Goal: Task Accomplishment & Management: Use online tool/utility

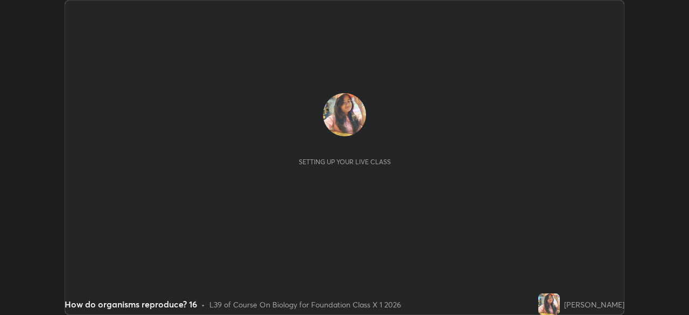
scroll to position [315, 689]
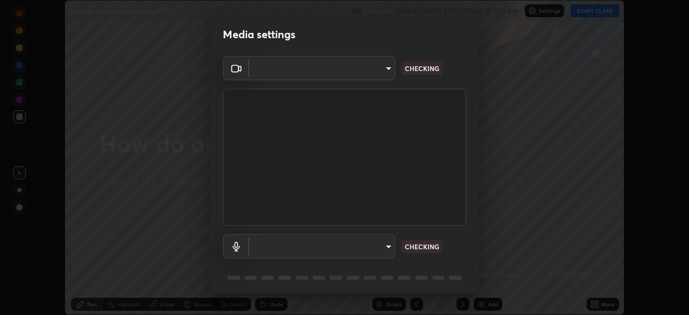
type input "7db3104c3122a209b332b64619111aa91615a24fb0de166504fa5909fce8eb30"
type input "communications"
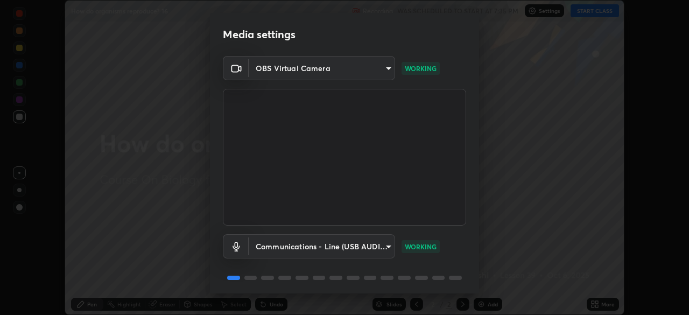
scroll to position [38, 0]
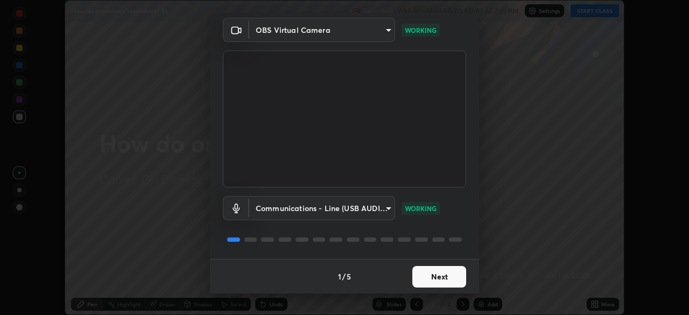
click at [432, 284] on button "Next" at bounding box center [439, 277] width 54 height 22
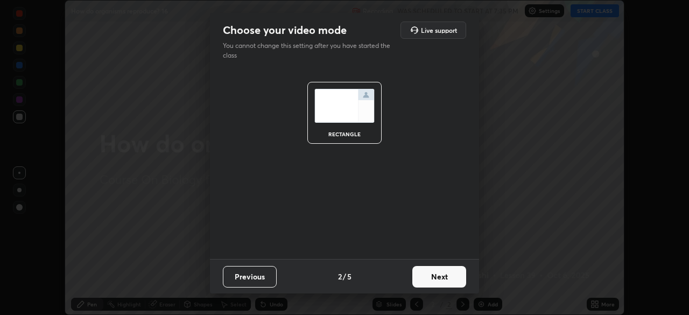
scroll to position [0, 0]
click at [434, 282] on button "Next" at bounding box center [439, 277] width 54 height 22
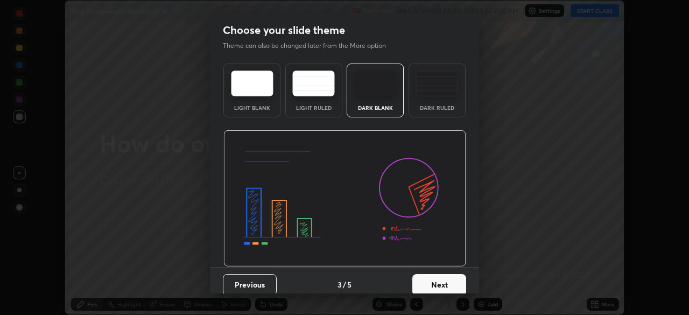
click at [434, 282] on button "Next" at bounding box center [439, 285] width 54 height 22
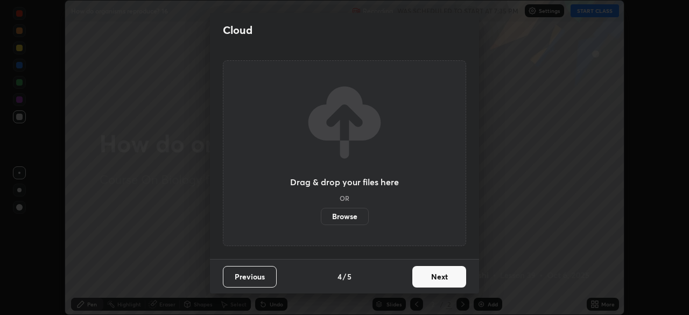
click at [434, 282] on button "Next" at bounding box center [439, 277] width 54 height 22
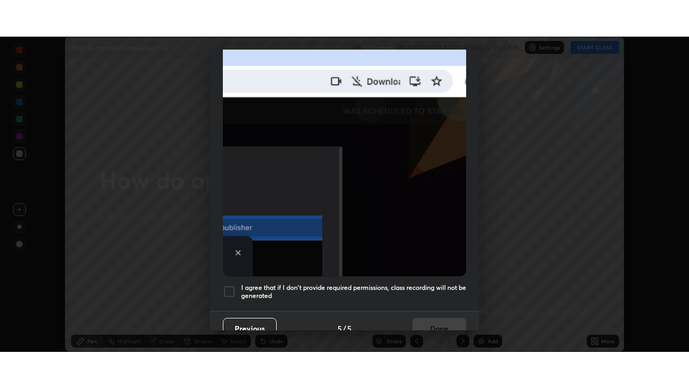
scroll to position [258, 0]
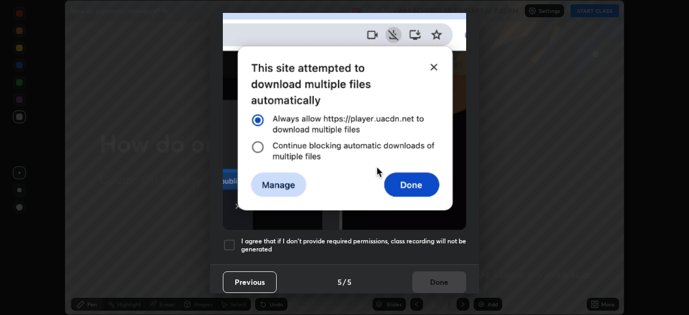
click at [225, 243] on div at bounding box center [229, 245] width 13 height 13
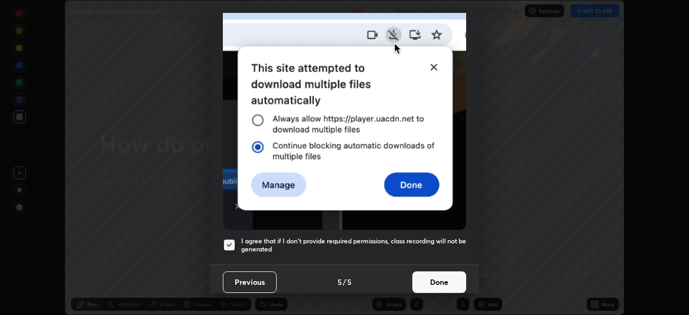
click at [426, 277] on button "Done" at bounding box center [439, 282] width 54 height 22
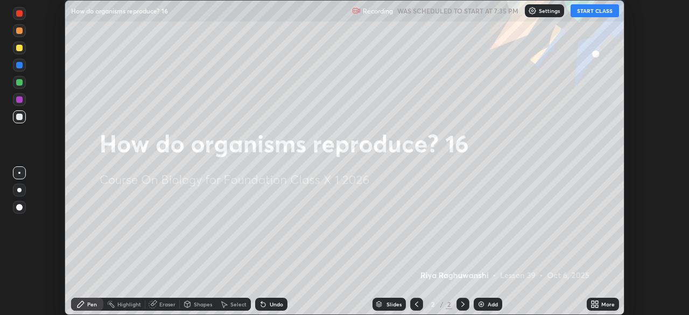
click at [588, 10] on button "START CLASS" at bounding box center [595, 10] width 48 height 13
click at [593, 306] on icon at bounding box center [593, 306] width 3 height 3
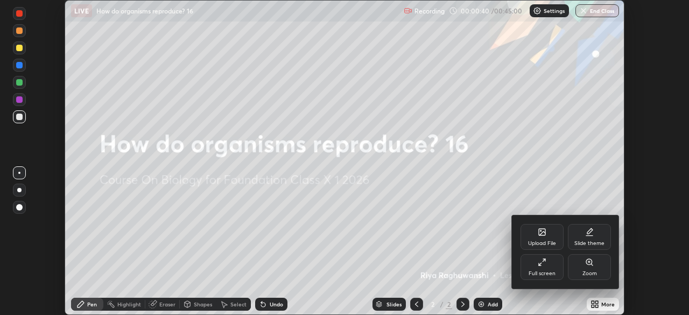
click at [551, 244] on div "Upload File" at bounding box center [542, 243] width 28 height 5
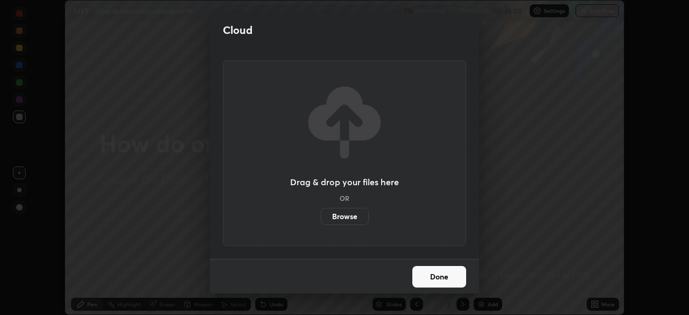
click at [351, 217] on label "Browse" at bounding box center [345, 216] width 48 height 17
click at [321, 217] on input "Browse" at bounding box center [321, 216] width 0 height 17
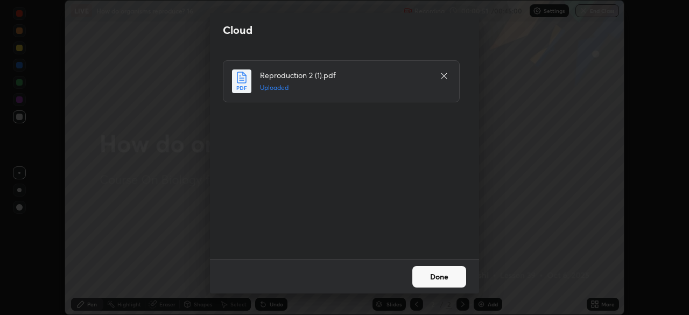
click at [447, 278] on button "Done" at bounding box center [439, 277] width 54 height 22
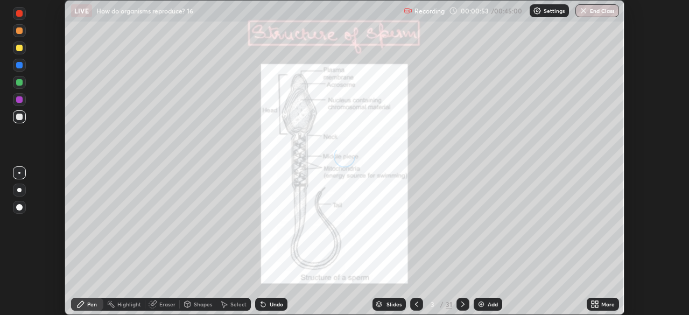
click at [420, 305] on div at bounding box center [416, 304] width 13 height 13
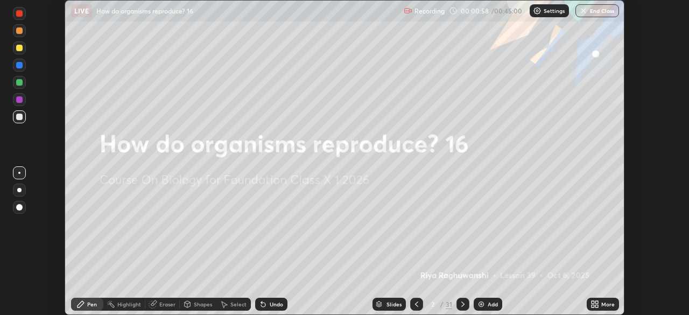
click at [597, 302] on icon at bounding box center [597, 302] width 3 height 3
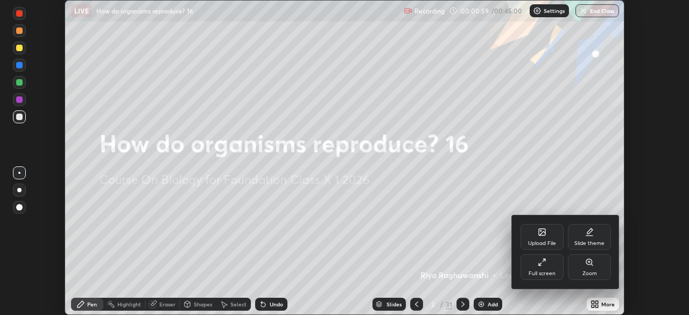
click at [549, 275] on div "Full screen" at bounding box center [542, 273] width 27 height 5
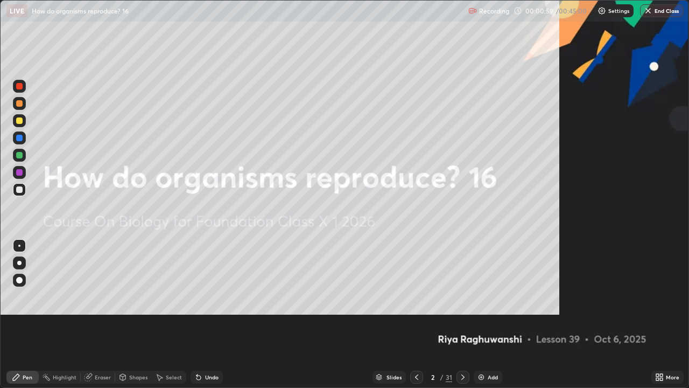
scroll to position [388, 689]
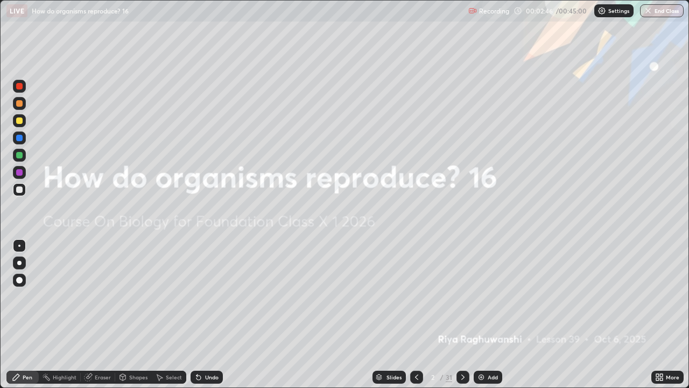
click at [393, 314] on div "Slides" at bounding box center [394, 376] width 15 height 5
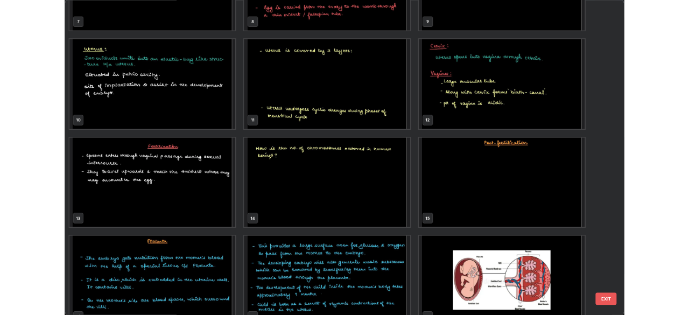
scroll to position [312, 0]
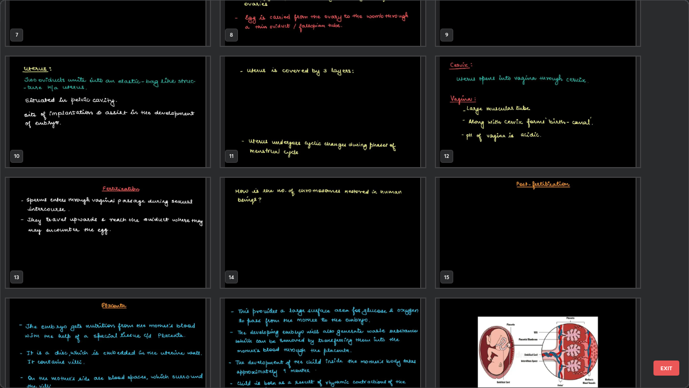
click at [496, 261] on img "grid" at bounding box center [538, 233] width 204 height 110
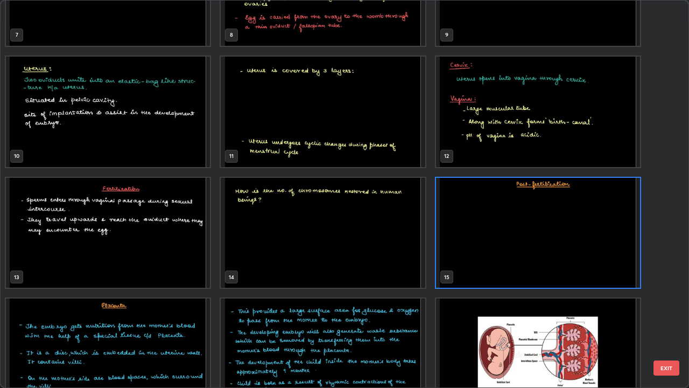
click at [496, 261] on img "grid" at bounding box center [538, 233] width 204 height 110
click at [500, 260] on img "grid" at bounding box center [538, 233] width 204 height 110
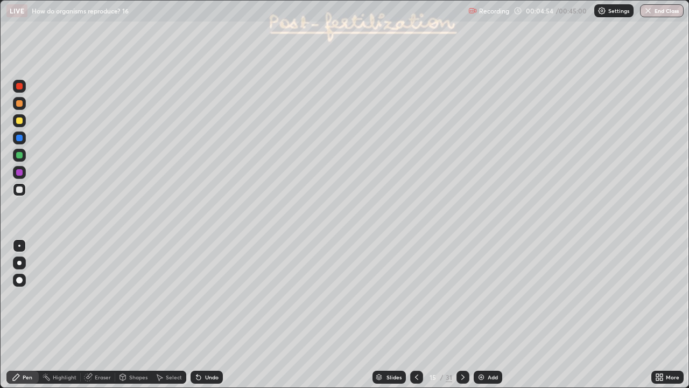
click at [461, 314] on icon at bounding box center [462, 376] width 3 height 5
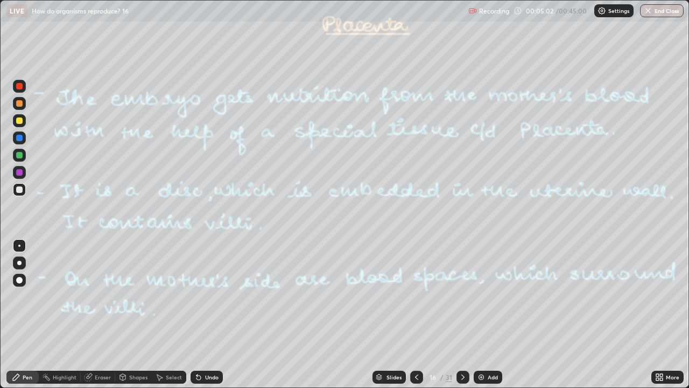
click at [461, 314] on icon at bounding box center [463, 377] width 9 height 9
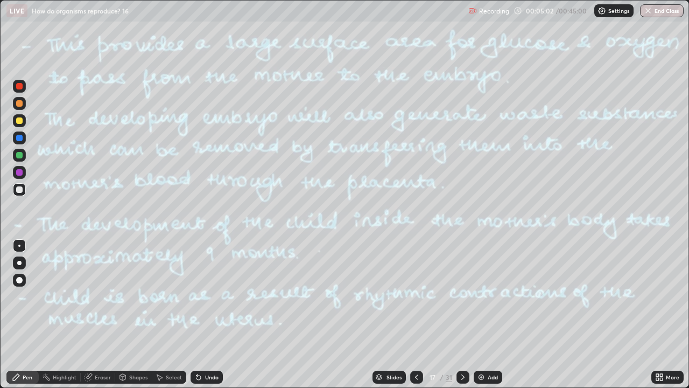
click at [461, 314] on icon at bounding box center [462, 376] width 3 height 5
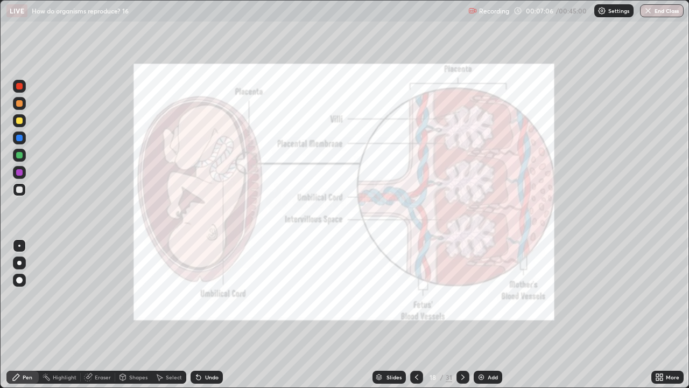
click at [415, 314] on icon at bounding box center [416, 377] width 9 height 9
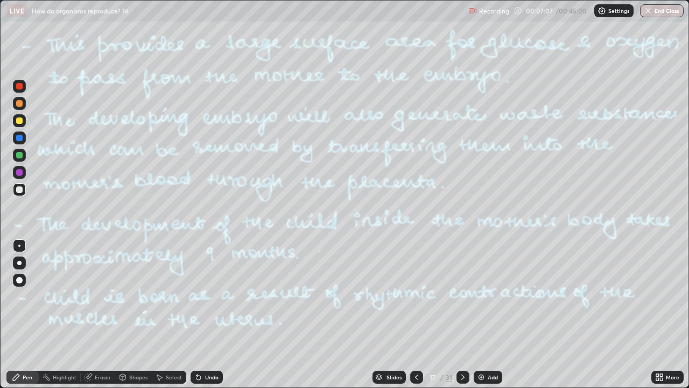
click at [414, 314] on icon at bounding box center [416, 377] width 9 height 9
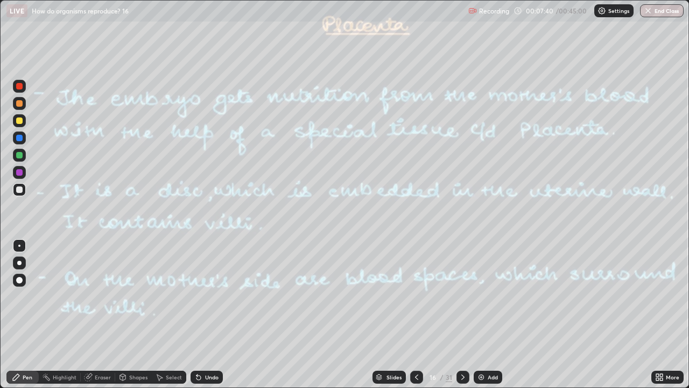
click at [462, 314] on icon at bounding box center [463, 377] width 9 height 9
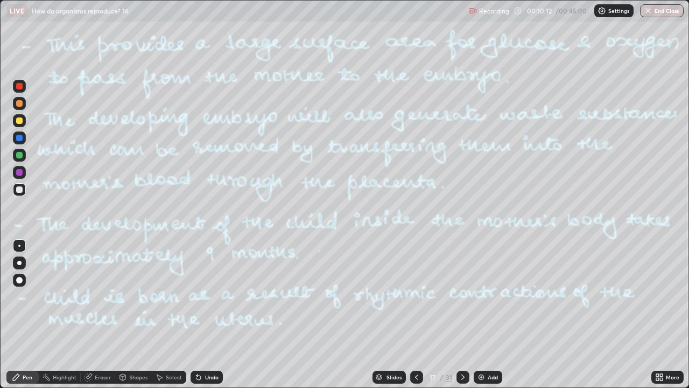
click at [415, 314] on icon at bounding box center [416, 377] width 9 height 9
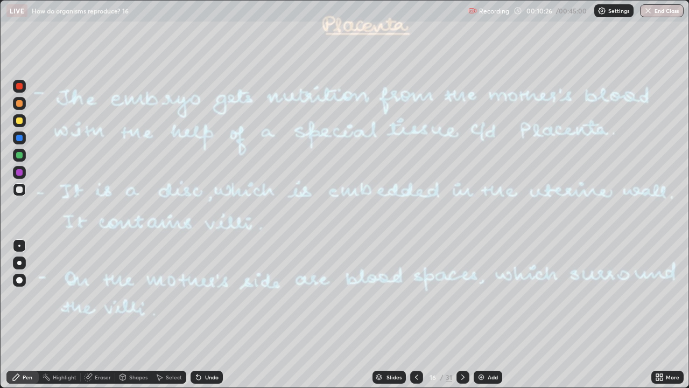
click at [463, 314] on icon at bounding box center [463, 377] width 9 height 9
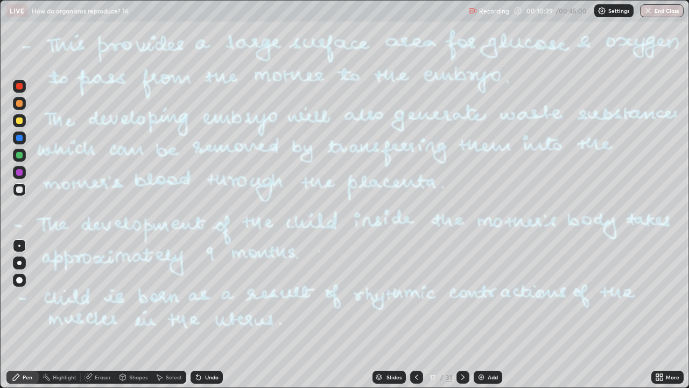
click at [462, 314] on icon at bounding box center [463, 377] width 9 height 9
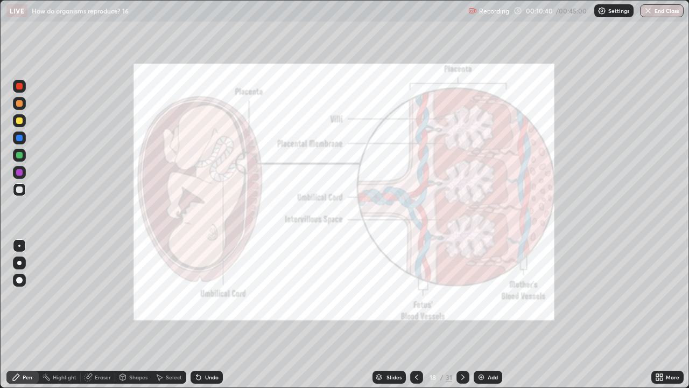
click at [462, 314] on icon at bounding box center [463, 377] width 9 height 9
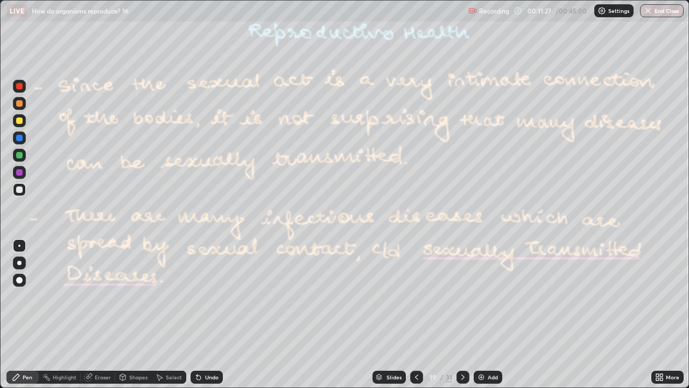
click at [460, 314] on icon at bounding box center [463, 377] width 9 height 9
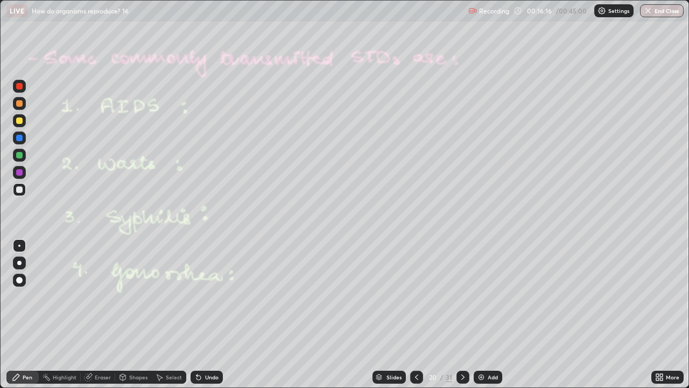
click at [463, 314] on icon at bounding box center [462, 376] width 3 height 5
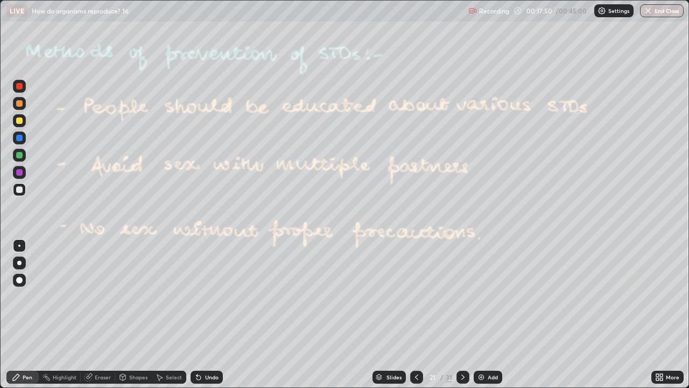
click at [460, 314] on icon at bounding box center [463, 377] width 9 height 9
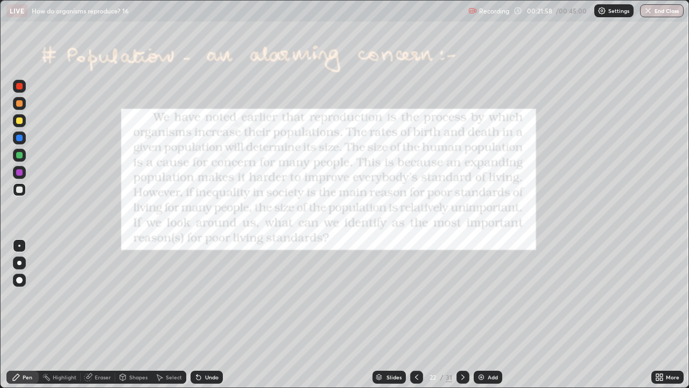
click at [457, 314] on div at bounding box center [463, 376] width 13 height 13
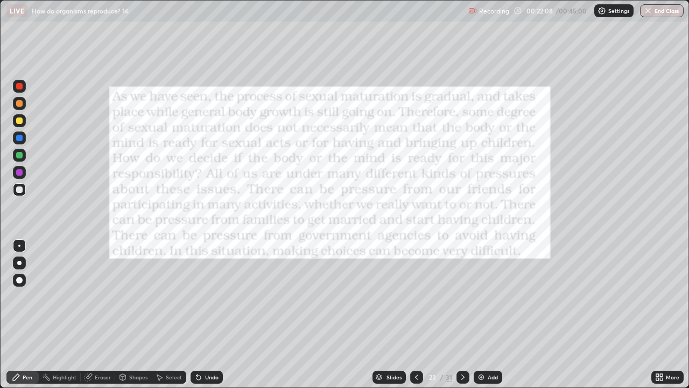
click at [15, 87] on div at bounding box center [19, 86] width 13 height 13
click at [65, 314] on div "Highlight" at bounding box center [65, 376] width 24 height 5
click at [24, 314] on div "Pen" at bounding box center [28, 376] width 10 height 5
click at [466, 314] on icon at bounding box center [463, 377] width 9 height 9
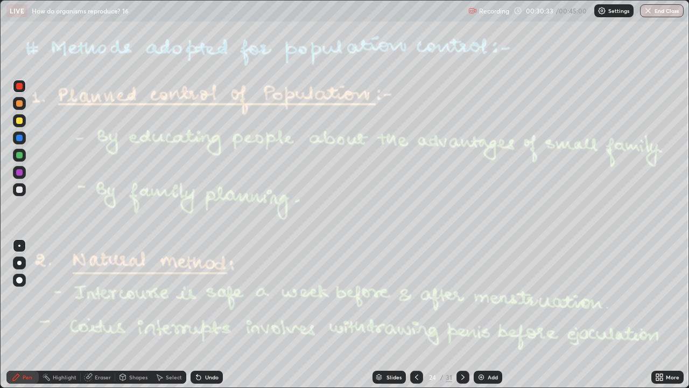
click at [462, 314] on icon at bounding box center [463, 377] width 9 height 9
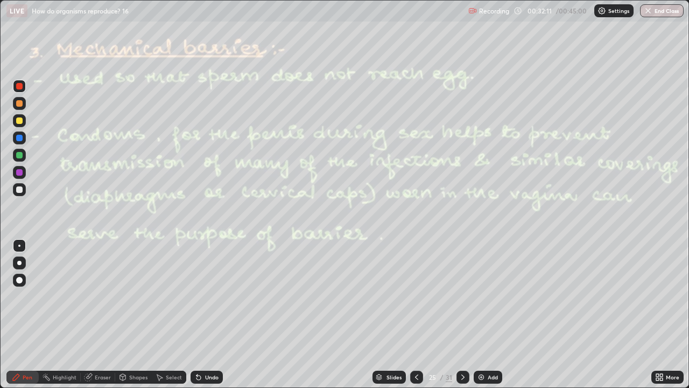
click at [462, 314] on icon at bounding box center [463, 377] width 9 height 9
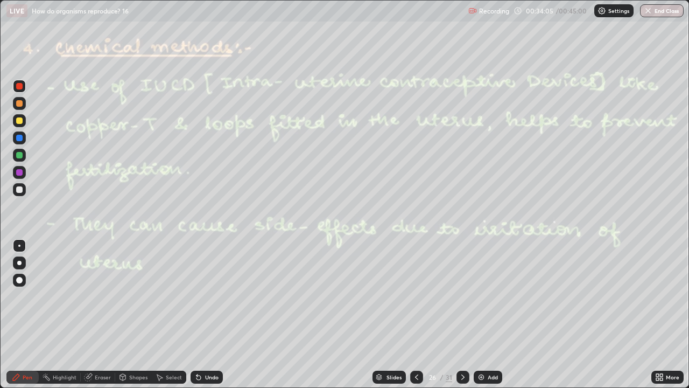
click at [18, 266] on div at bounding box center [19, 262] width 13 height 13
click at [461, 314] on icon at bounding box center [463, 377] width 9 height 9
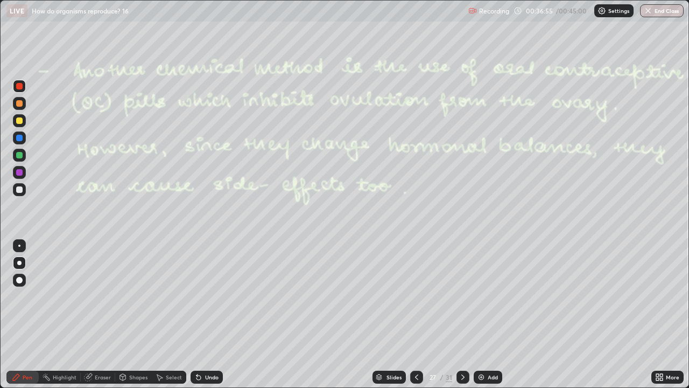
click at [462, 314] on icon at bounding box center [463, 377] width 9 height 9
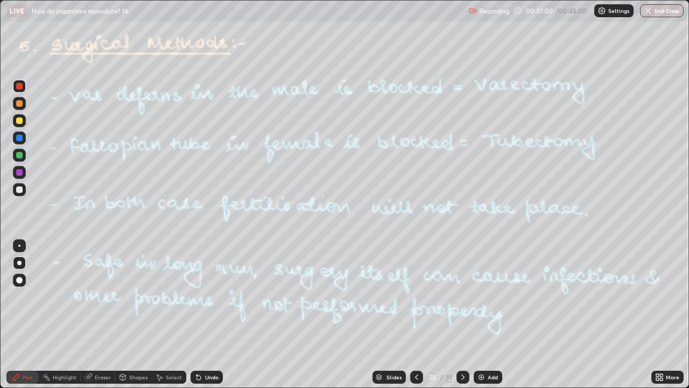
click at [462, 314] on icon at bounding box center [463, 377] width 9 height 9
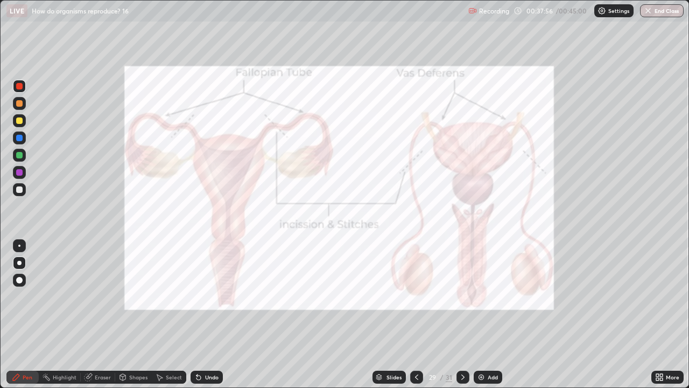
click at [19, 188] on div at bounding box center [19, 189] width 6 height 6
click at [416, 314] on div at bounding box center [416, 376] width 13 height 13
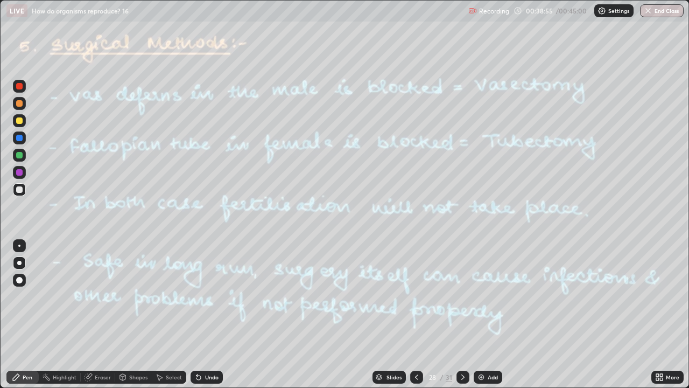
click at [462, 314] on icon at bounding box center [462, 376] width 3 height 5
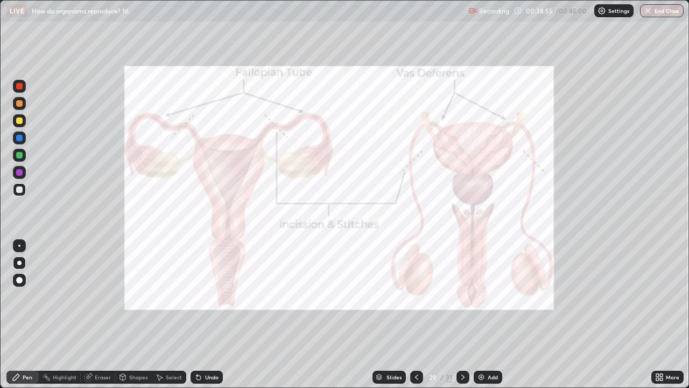
click at [462, 314] on icon at bounding box center [462, 376] width 3 height 5
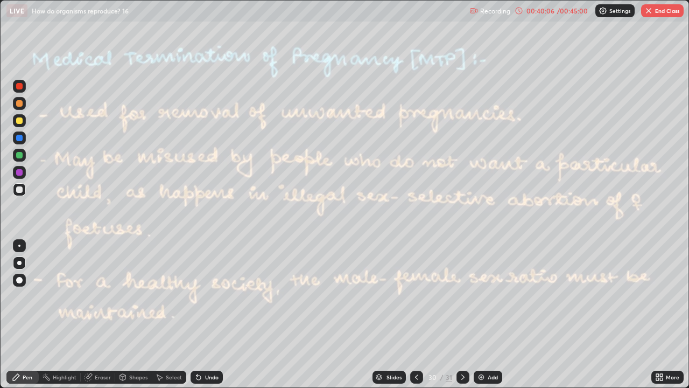
click at [463, 314] on icon at bounding box center [462, 376] width 3 height 5
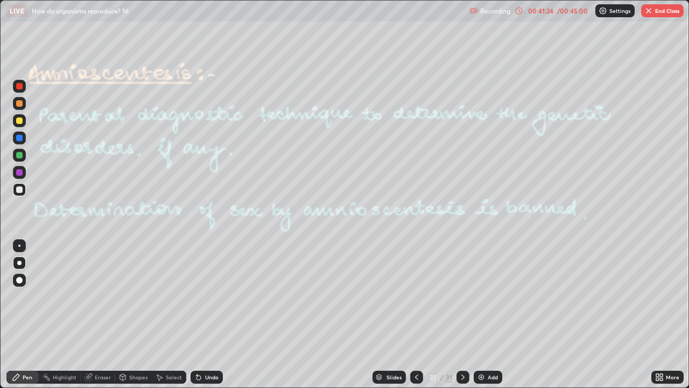
click at [648, 11] on img "button" at bounding box center [649, 10] width 9 height 9
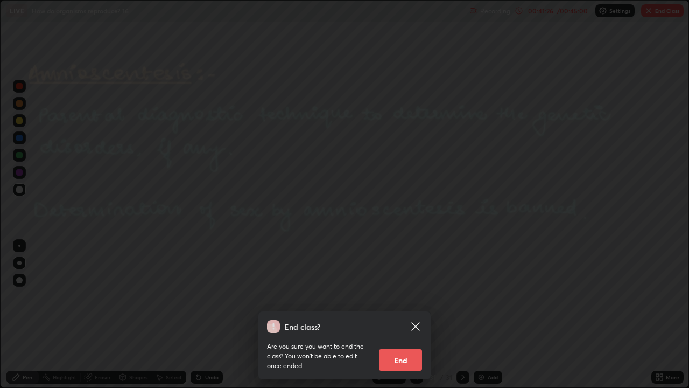
click at [407, 314] on button "End" at bounding box center [400, 360] width 43 height 22
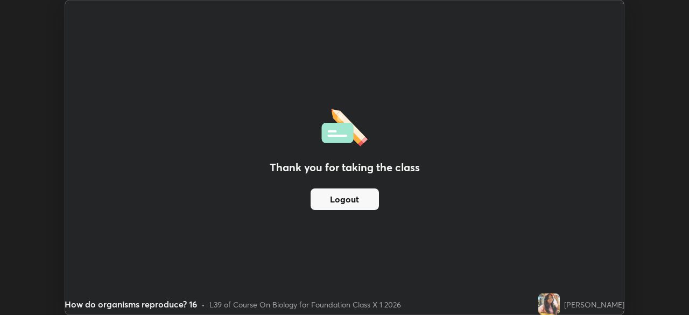
scroll to position [53530, 53156]
